Goal: Transaction & Acquisition: Book appointment/travel/reservation

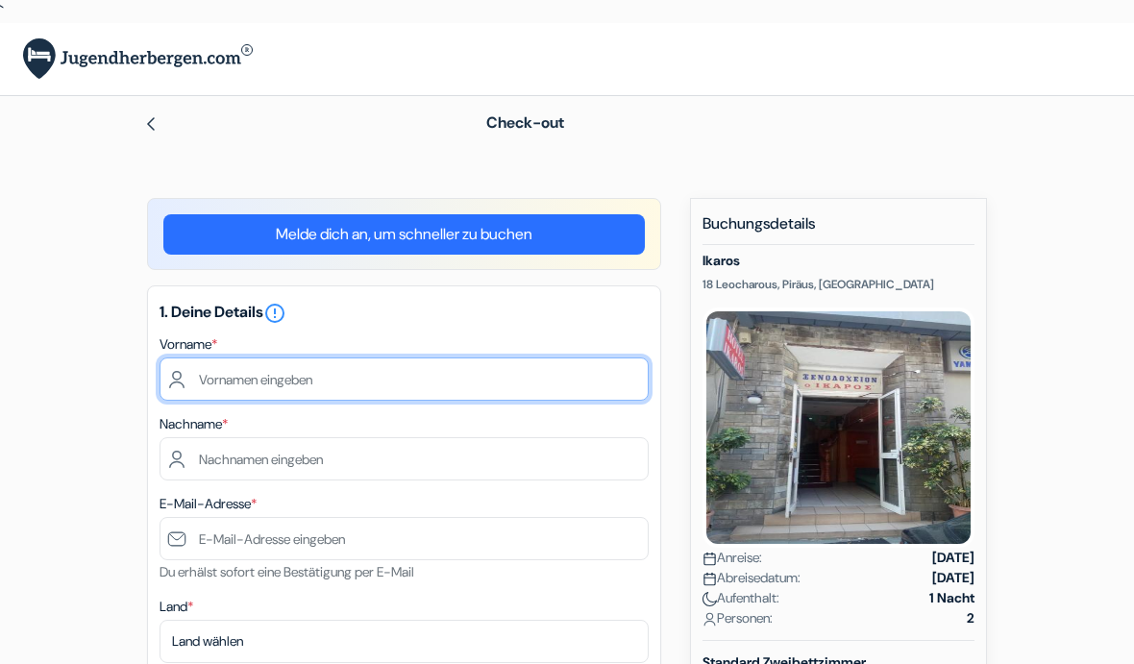
click at [468, 365] on input "text" at bounding box center [404, 378] width 489 height 43
type input "Leonie"
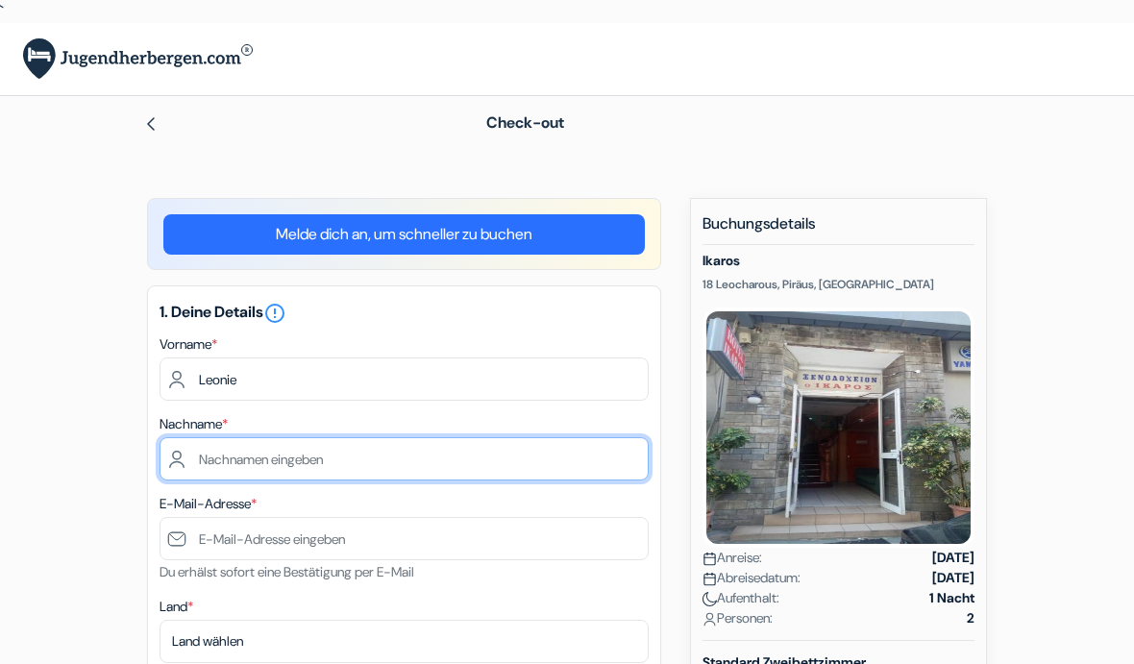
click at [397, 452] on input "text" at bounding box center [404, 458] width 489 height 43
type input "Müller"
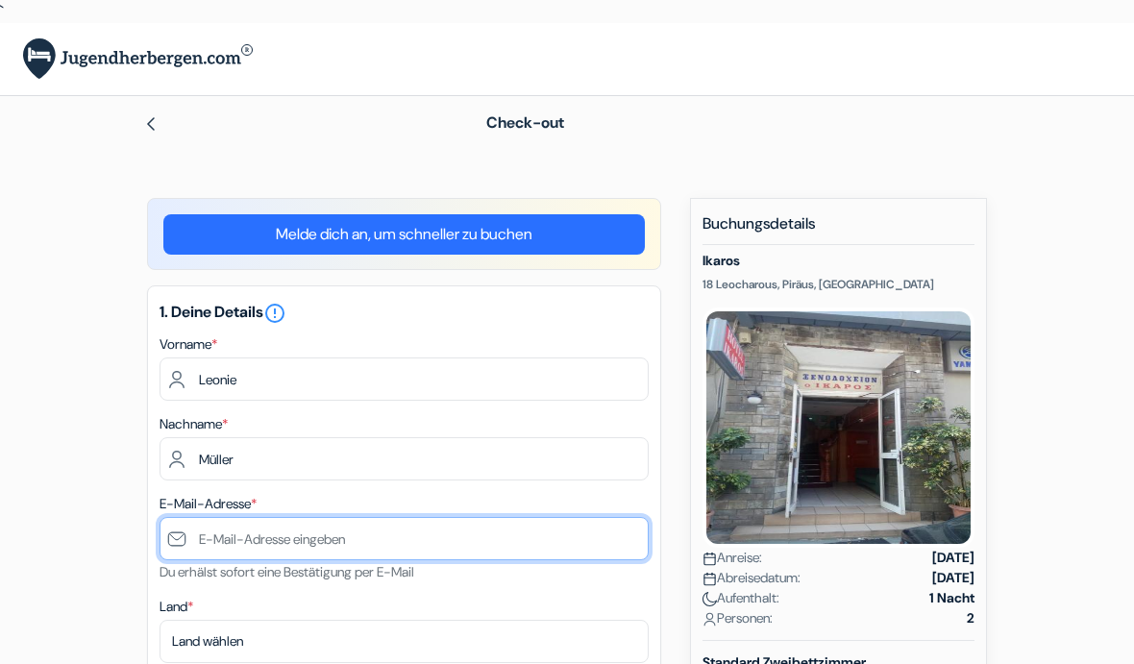
click at [344, 531] on input "text" at bounding box center [404, 538] width 489 height 43
type input "b"
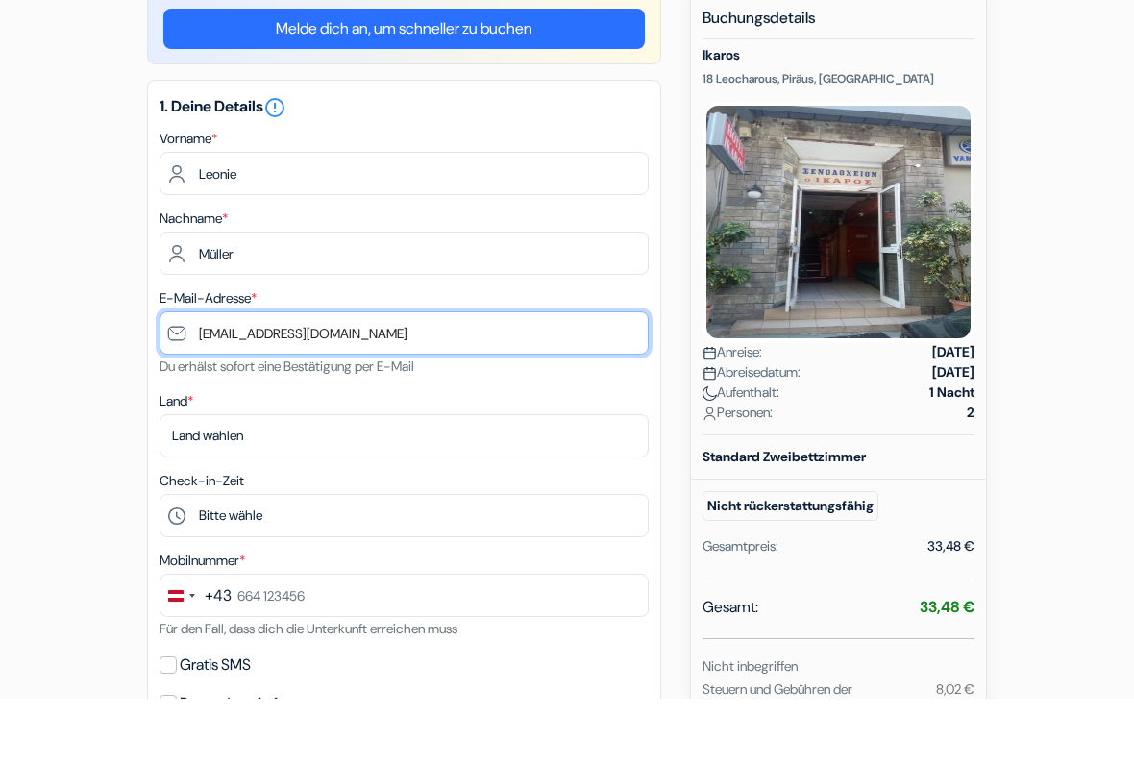
scroll to position [192, 0]
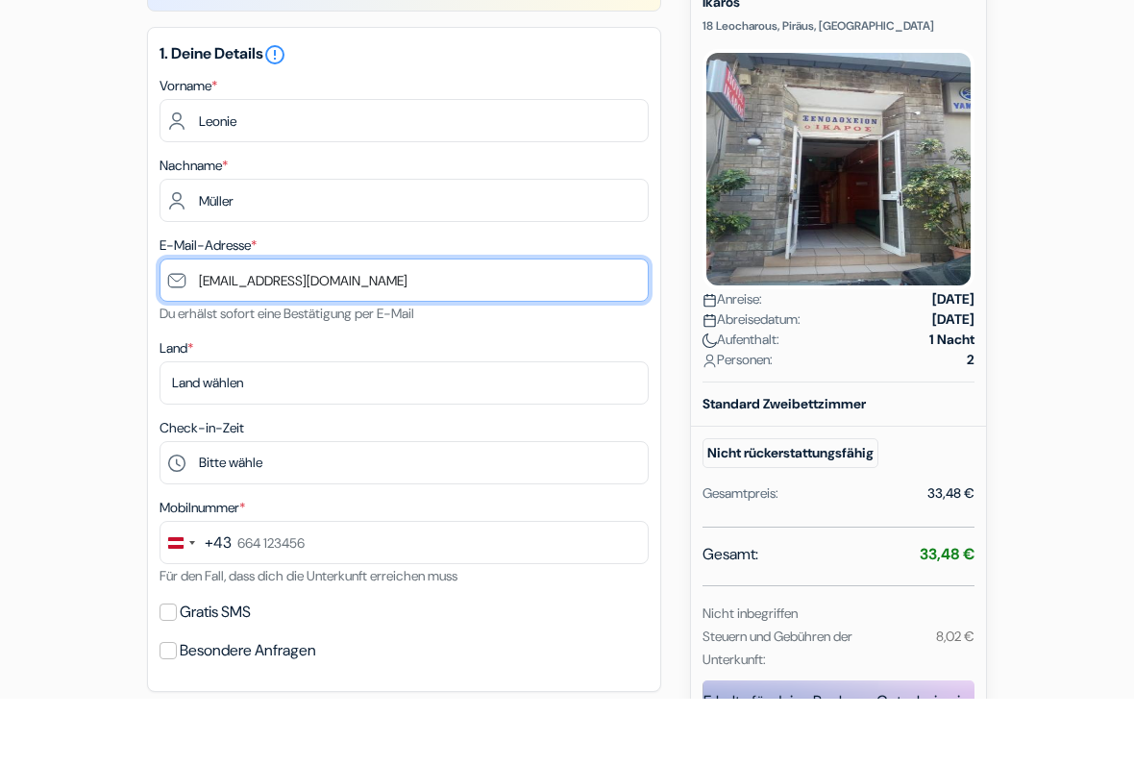
type input "[EMAIL_ADDRESS][DOMAIN_NAME]"
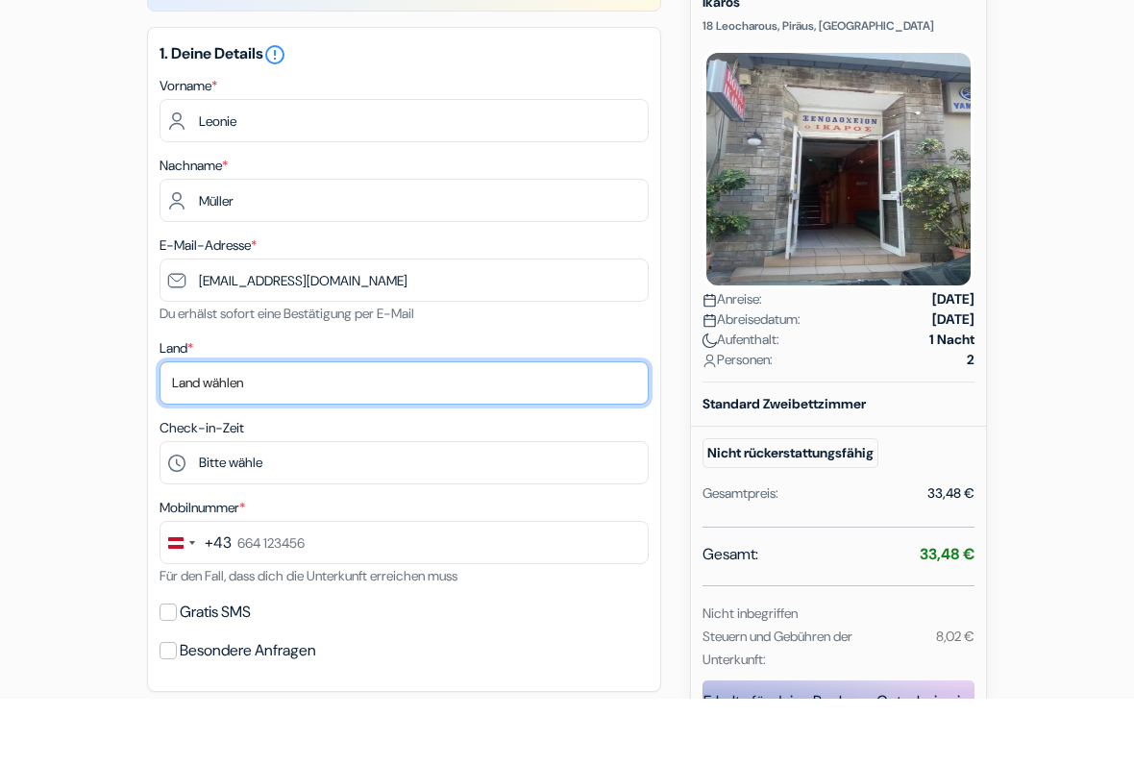
scroll to position [259, 0]
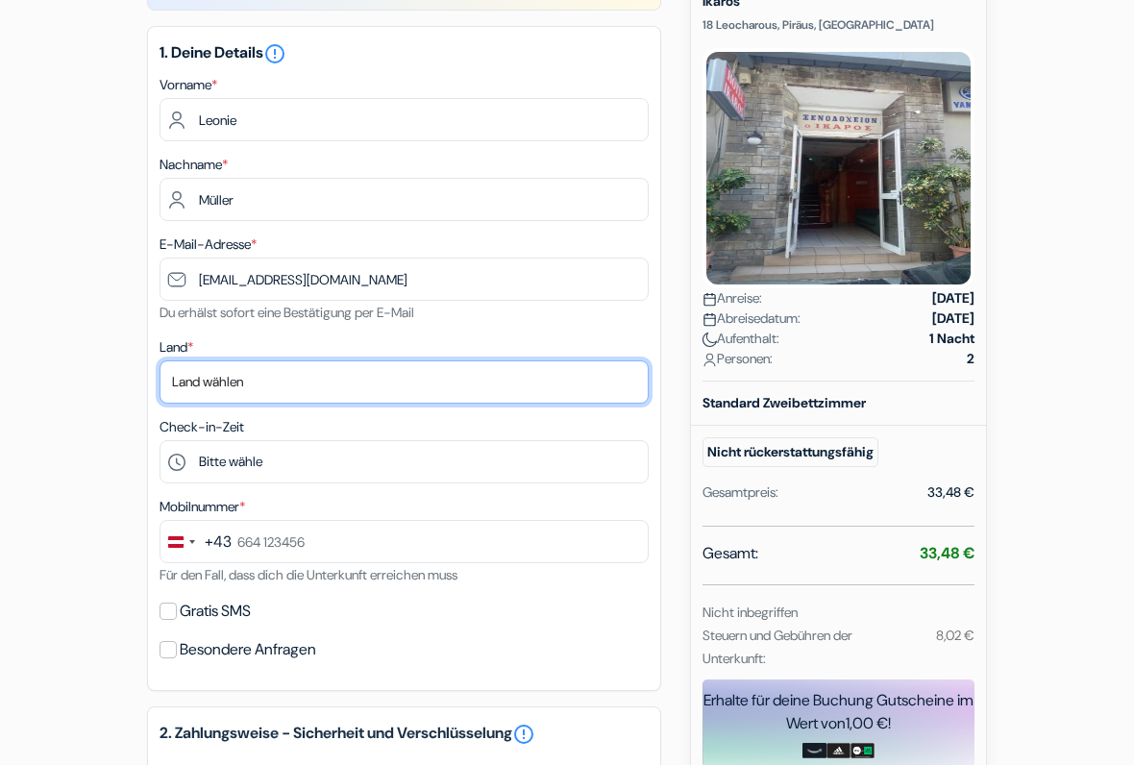
select select "at"
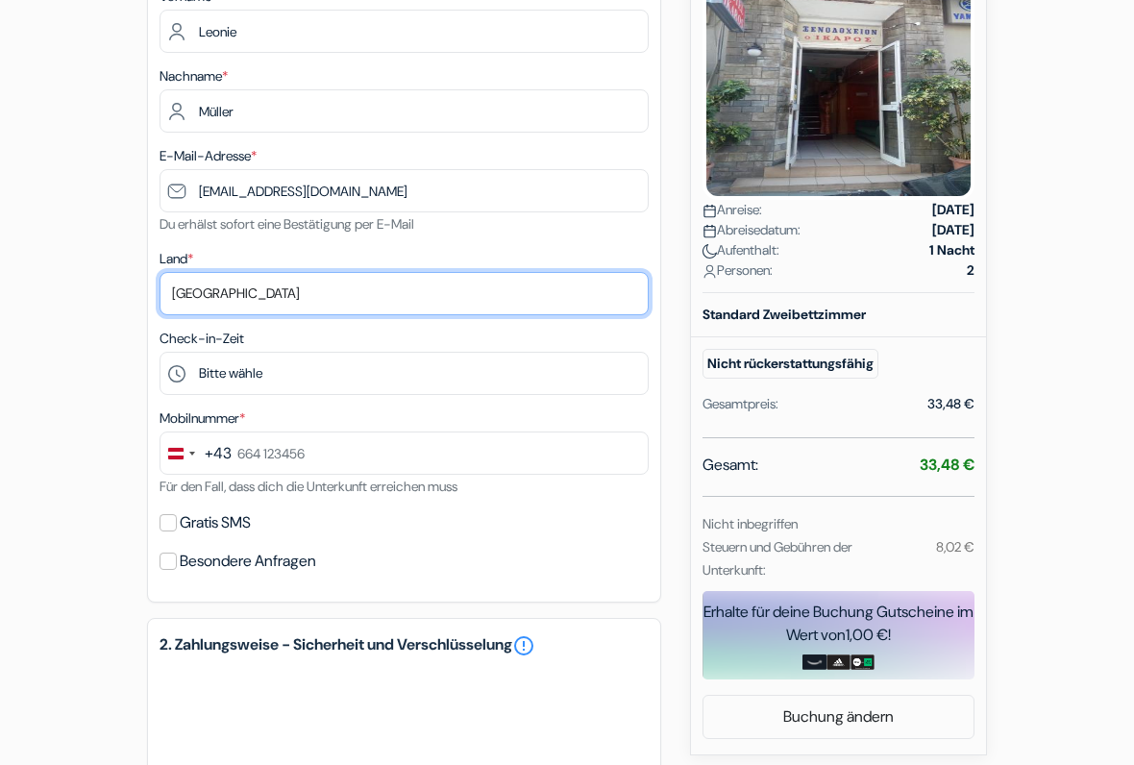
scroll to position [348, 0]
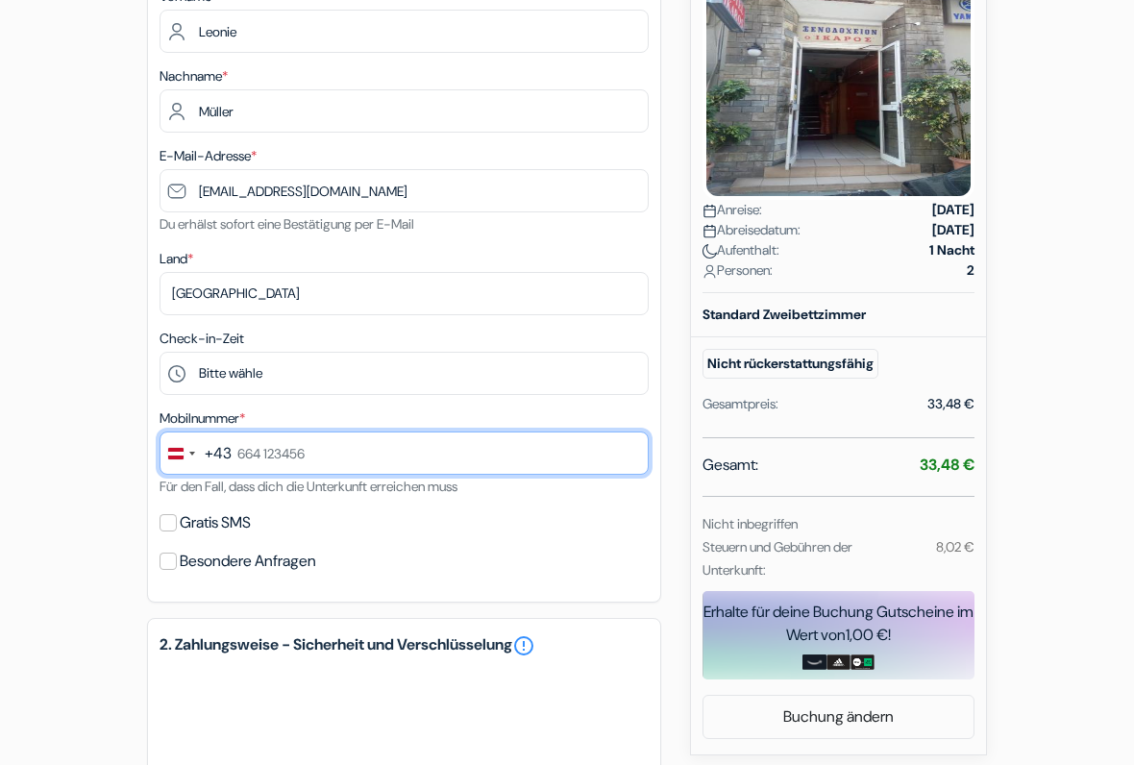
click at [423, 458] on input "text" at bounding box center [404, 452] width 489 height 43
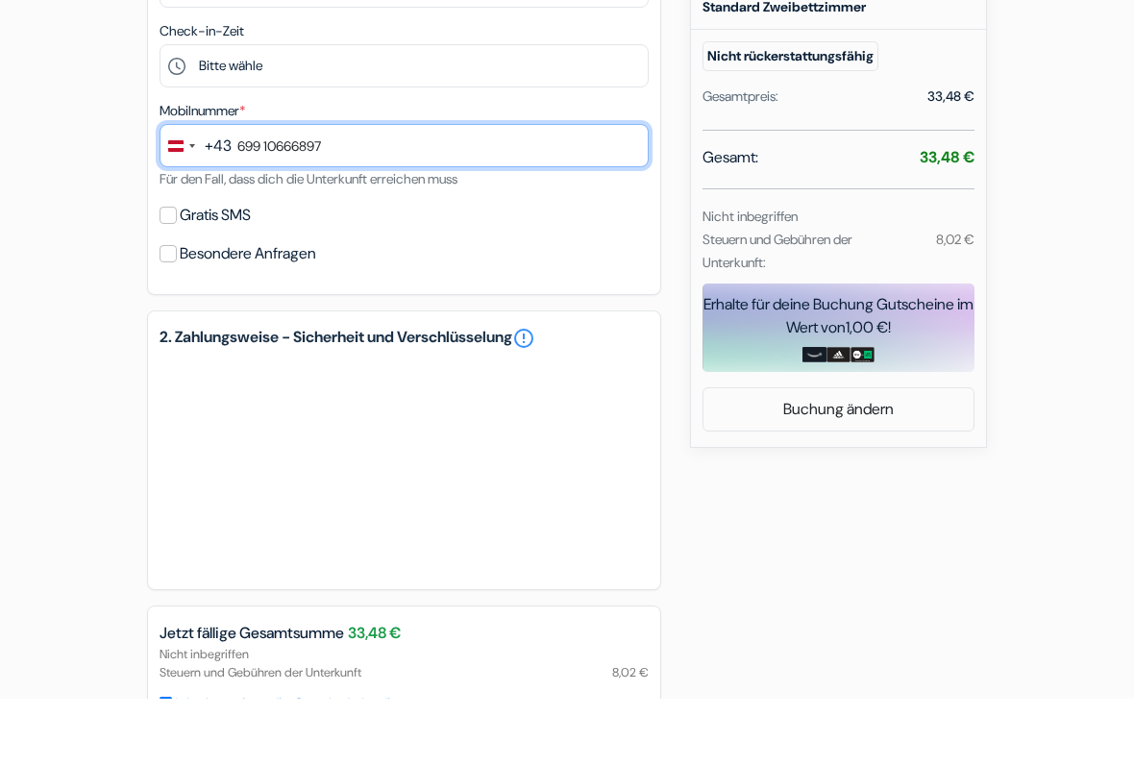
scroll to position [655, 0]
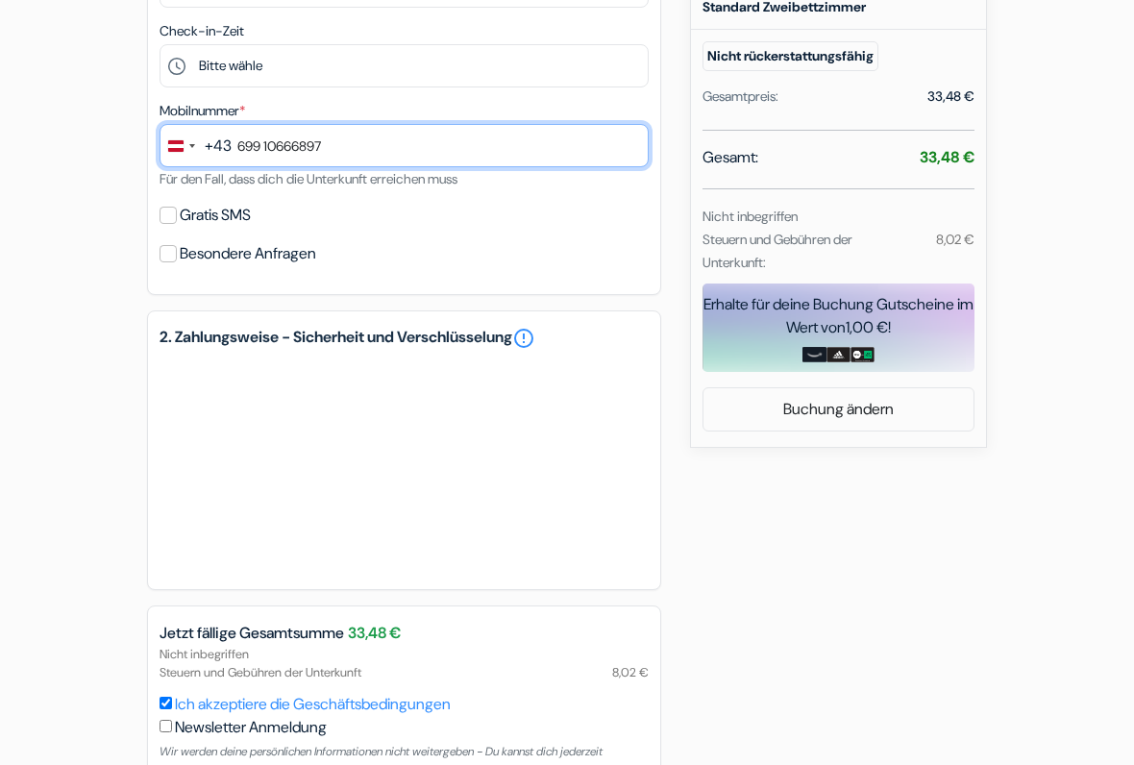
type input "699 10666897"
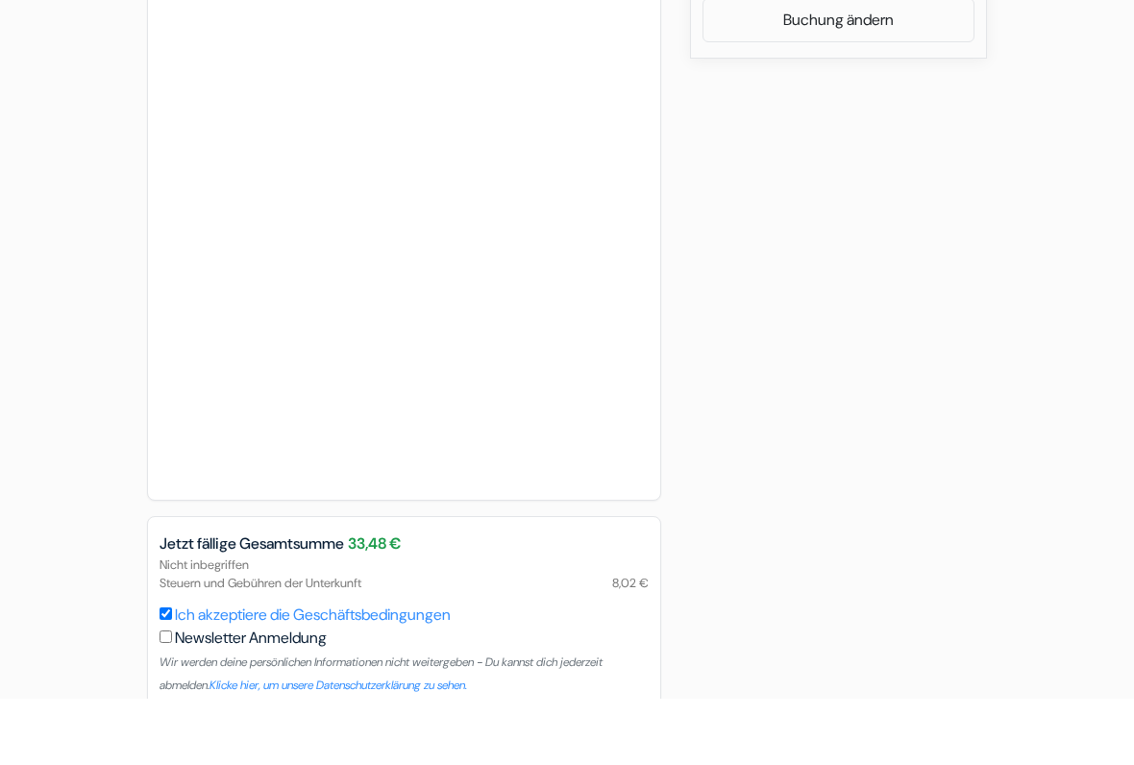
scroll to position [1078, 0]
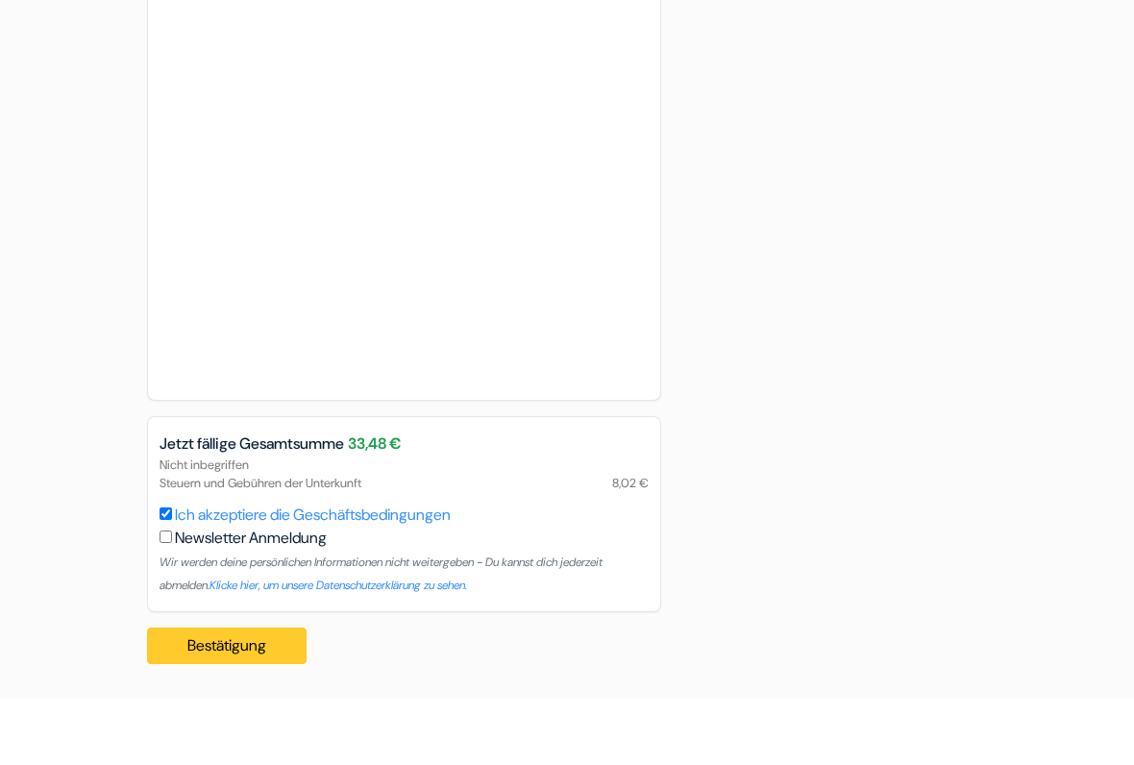
click at [251, 663] on button "Bestätigung Loading..." at bounding box center [227, 712] width 160 height 37
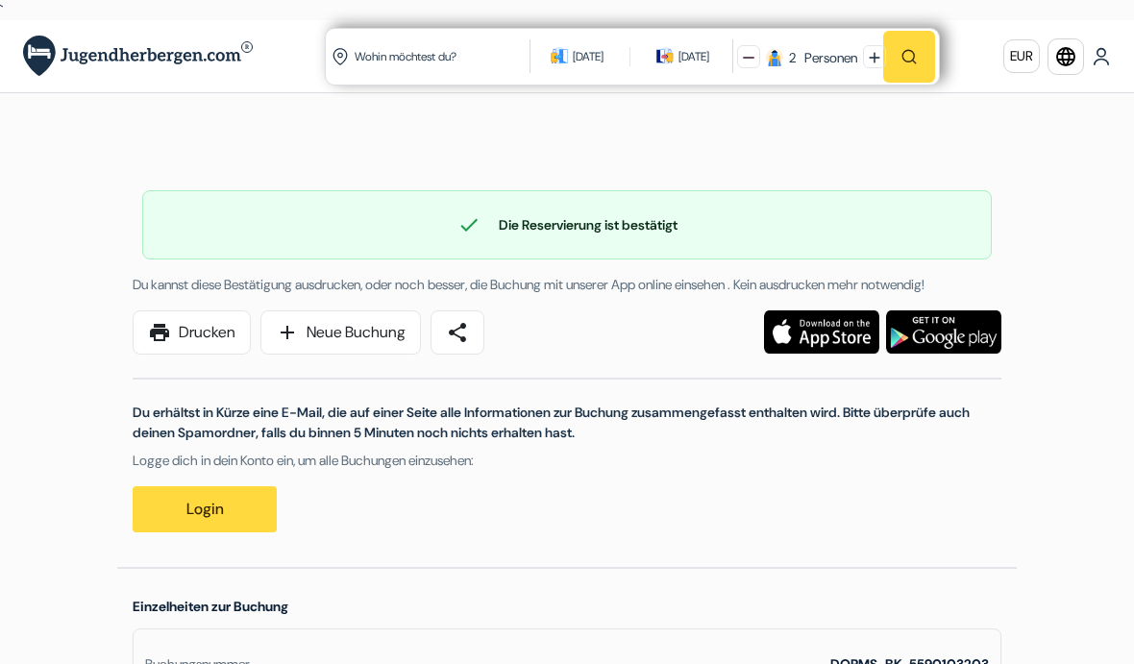
click at [359, 355] on link "add Neue Buchung" at bounding box center [340, 332] width 160 height 44
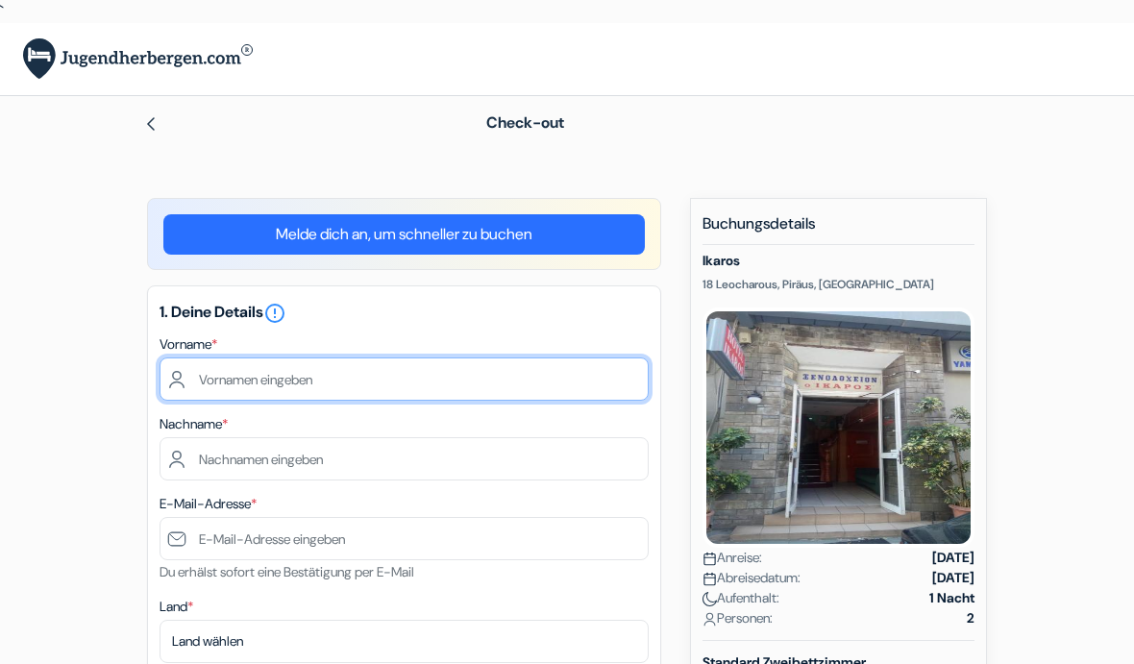
click at [230, 388] on input "text" at bounding box center [404, 378] width 489 height 43
type input "Leonie"
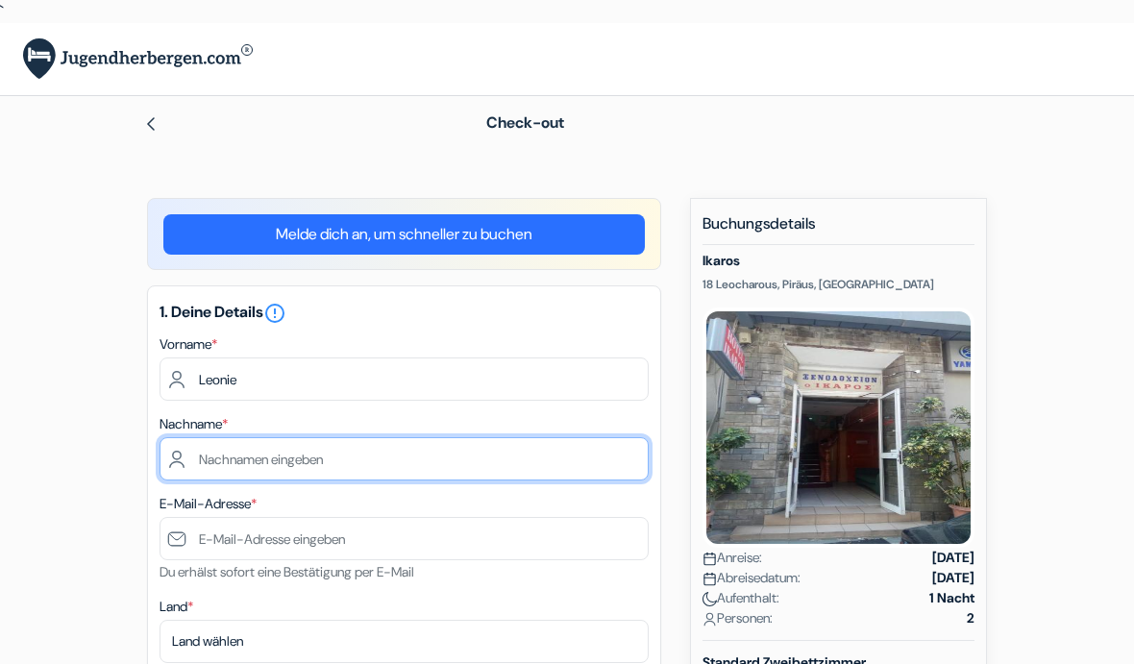
click at [297, 468] on input "text" at bounding box center [404, 458] width 489 height 43
type input "Müller"
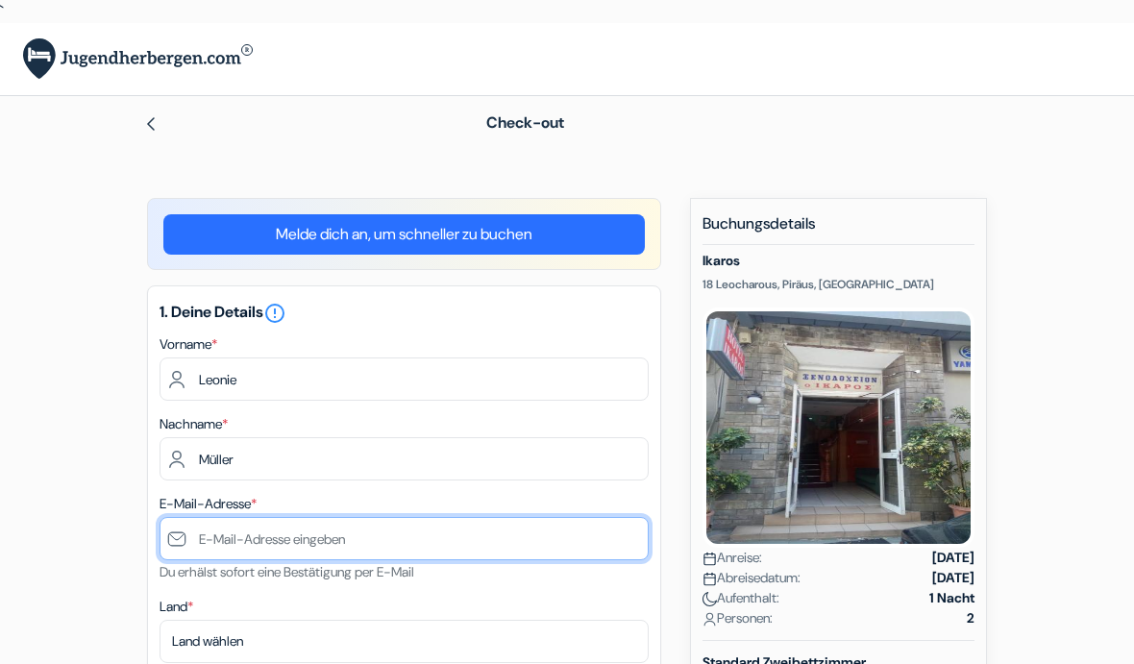
click at [278, 542] on input "text" at bounding box center [404, 538] width 489 height 43
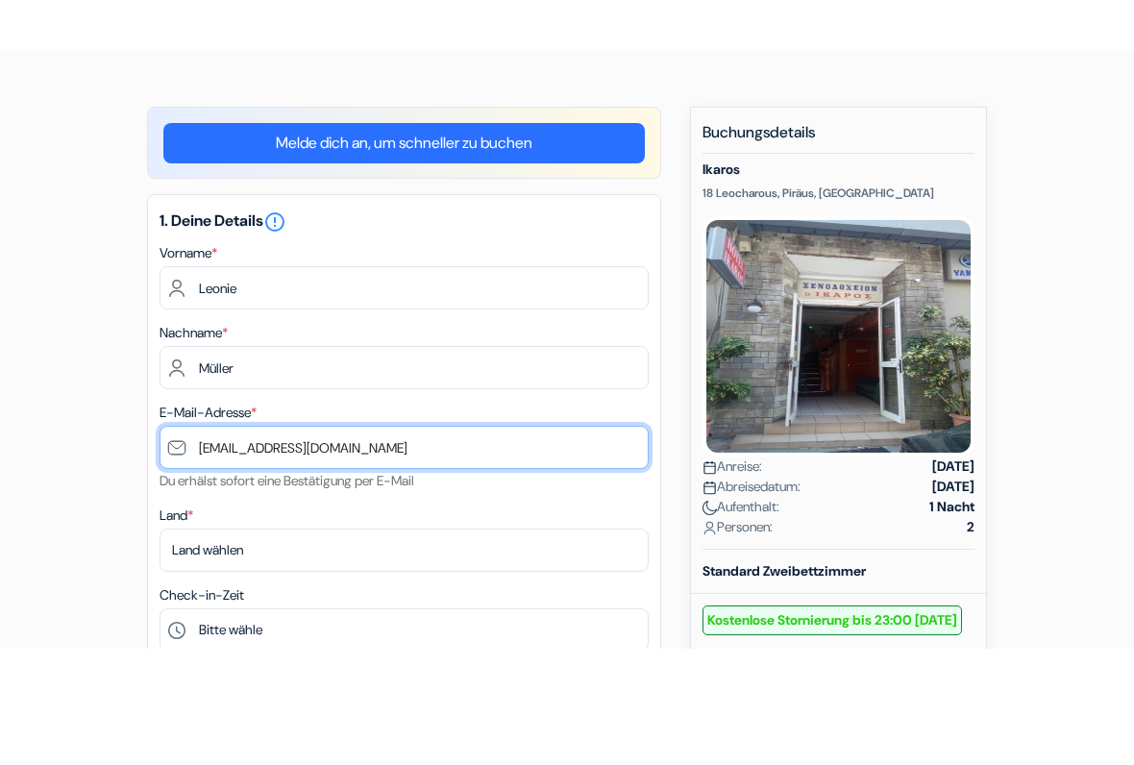
scroll to position [113, 0]
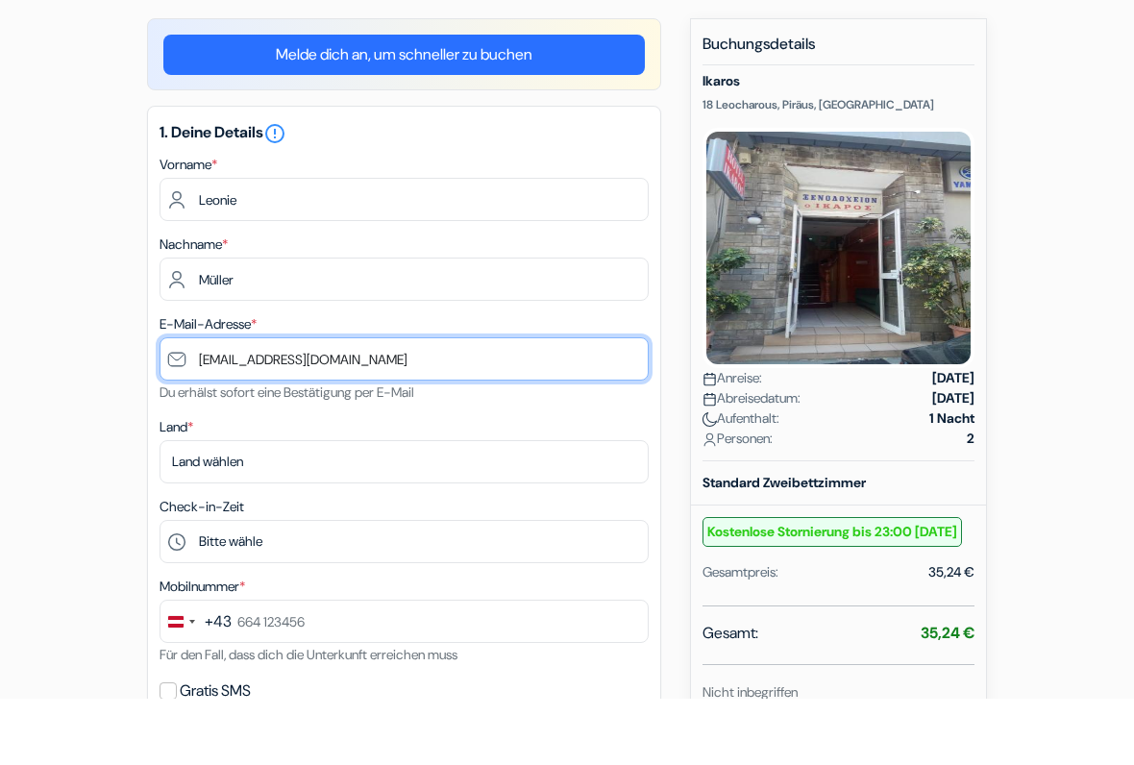
type input "[EMAIL_ADDRESS][DOMAIN_NAME]"
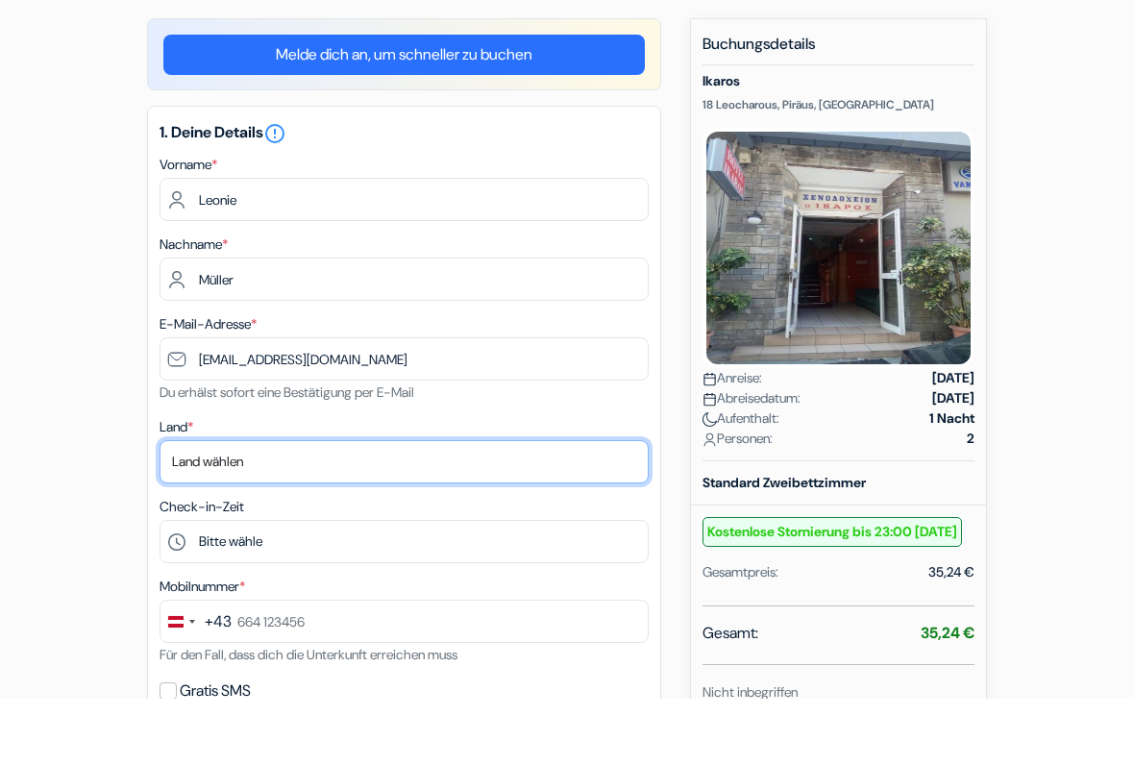
scroll to position [181, 0]
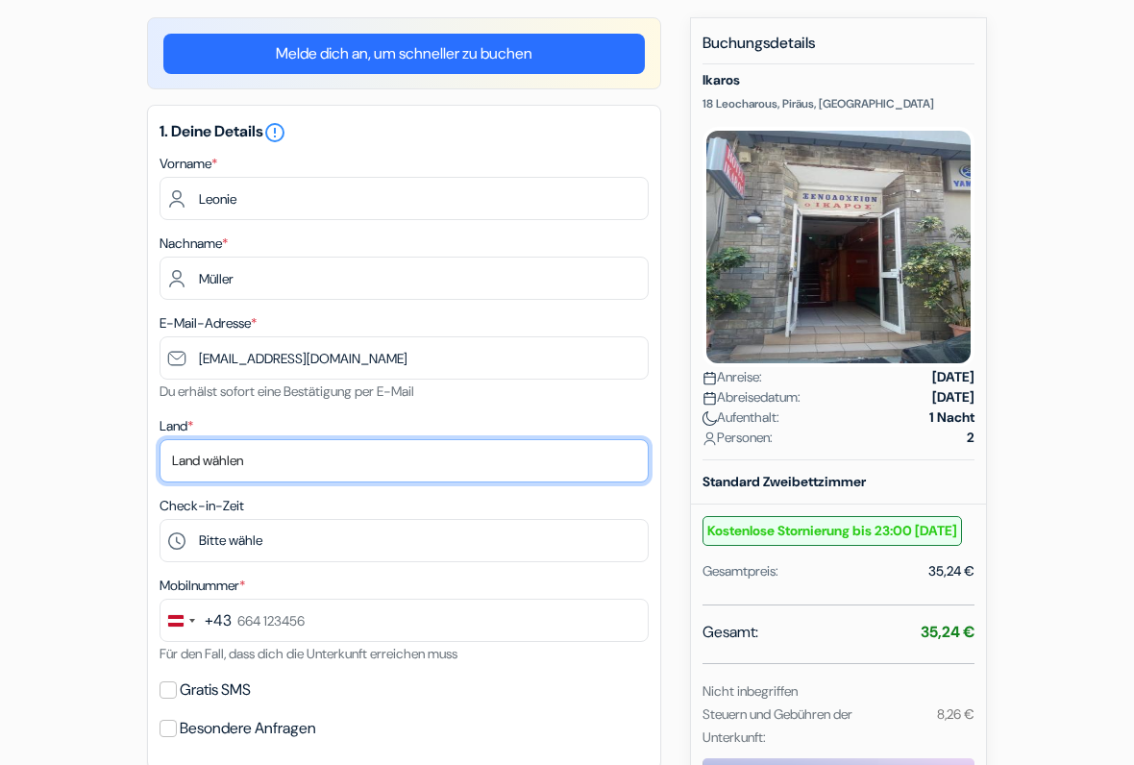
select select "at"
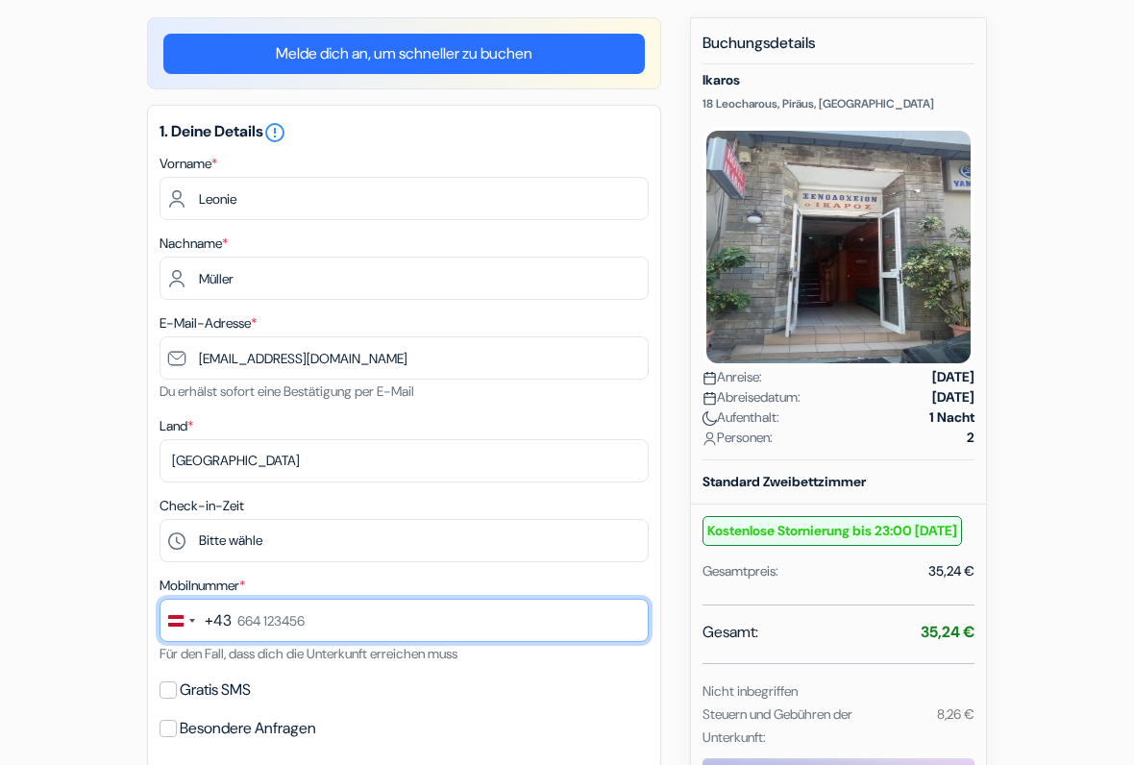
click at [333, 619] on input "text" at bounding box center [404, 620] width 489 height 43
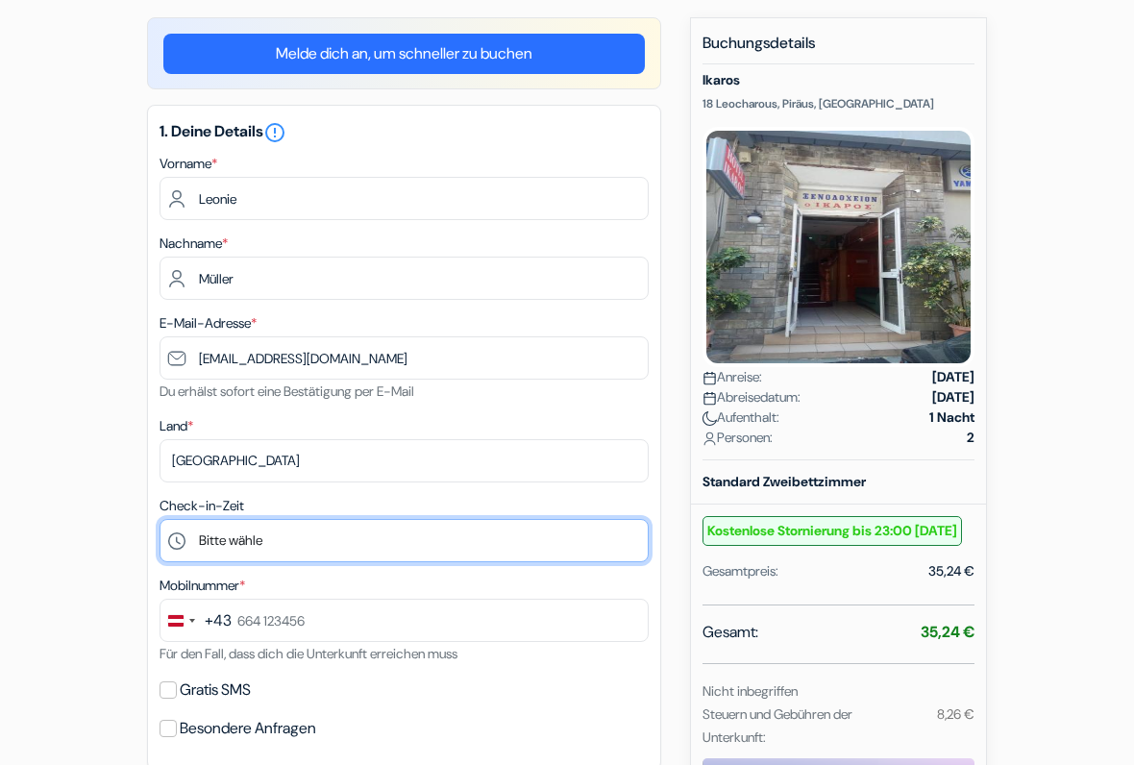
select select "21"
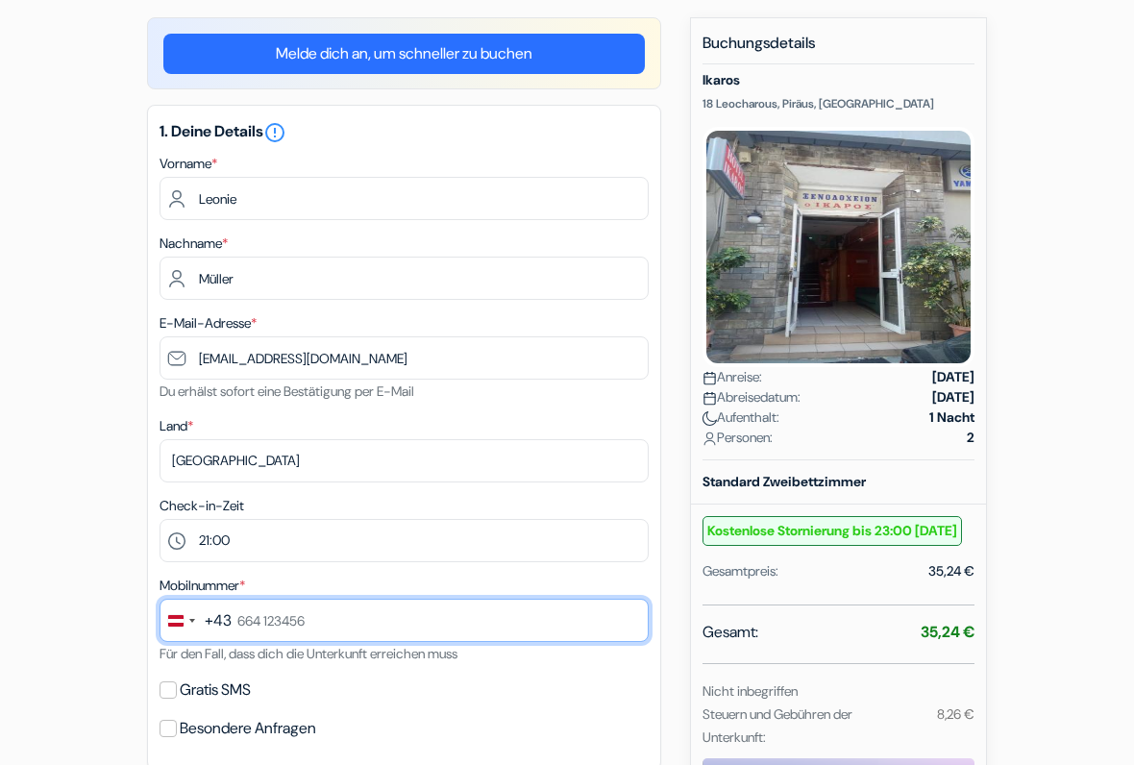
click at [357, 614] on input "text" at bounding box center [404, 620] width 489 height 43
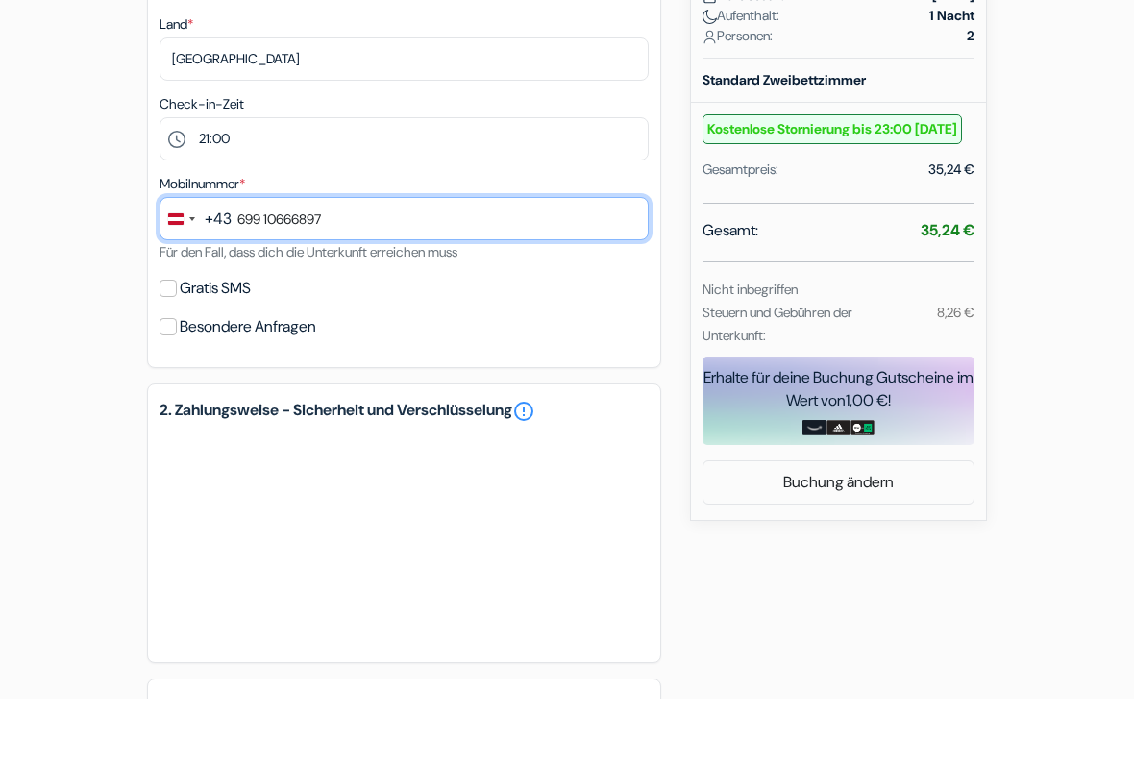
scroll to position [518, 0]
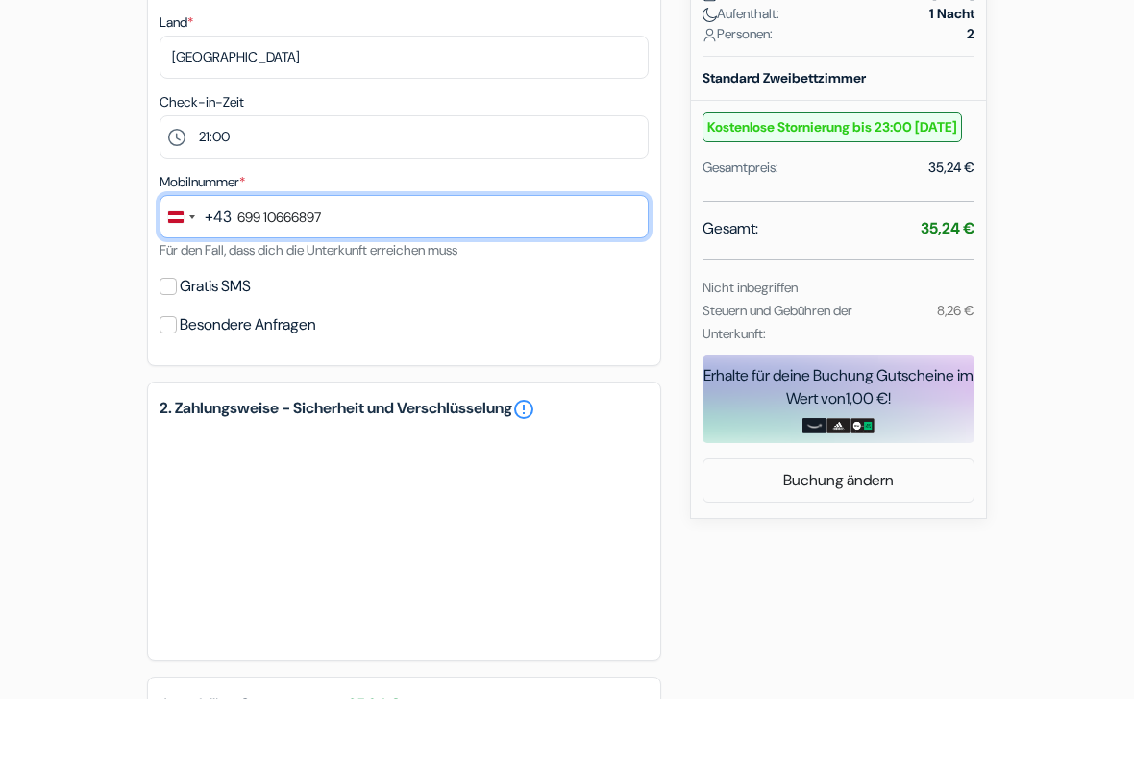
type input "699 10666897"
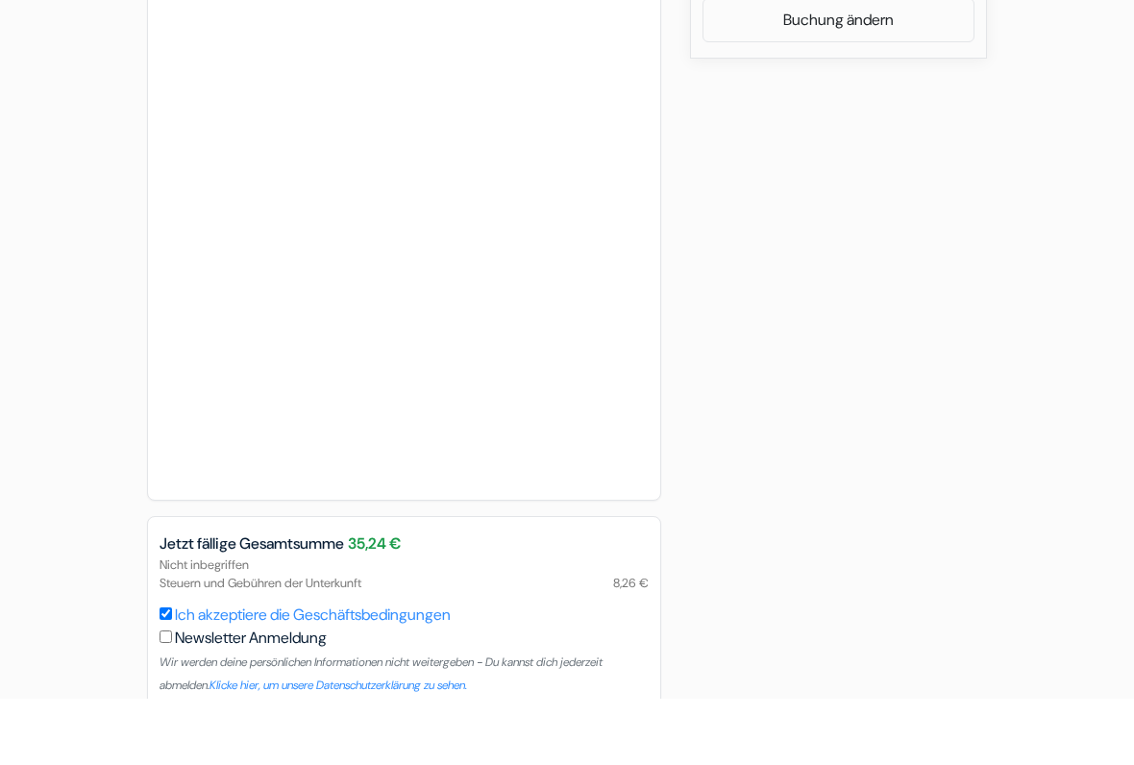
scroll to position [1078, 0]
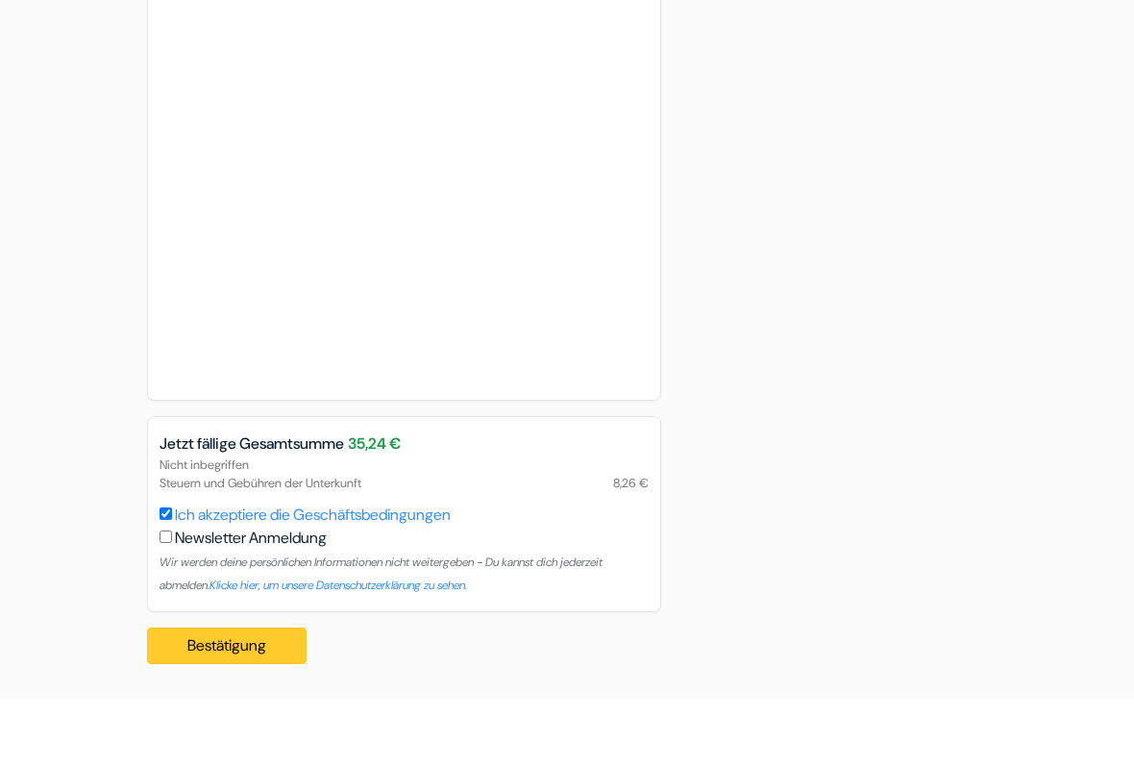
click at [190, 663] on button "Bestätigung Loading..." at bounding box center [227, 712] width 160 height 37
